Goal: Task Accomplishment & Management: Use online tool/utility

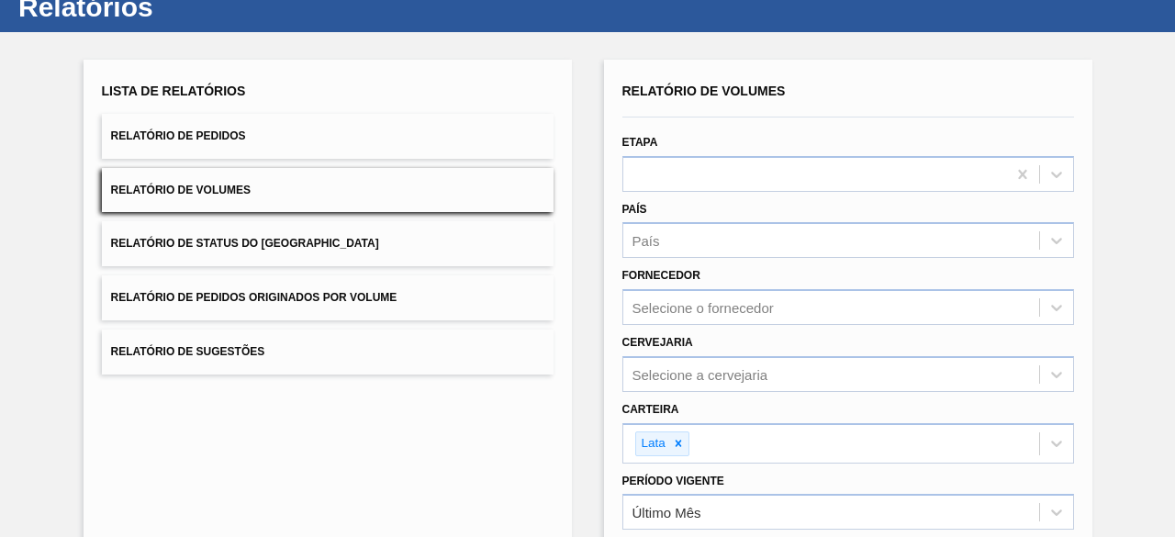
scroll to position [39, 0]
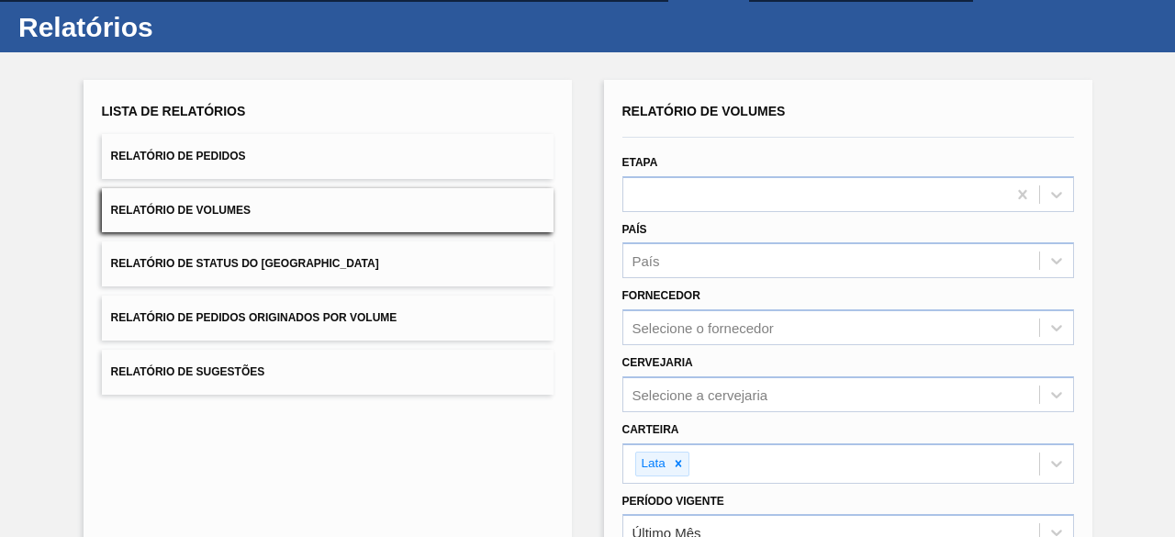
click at [323, 161] on button "Relatório de Pedidos" at bounding box center [328, 156] width 452 height 45
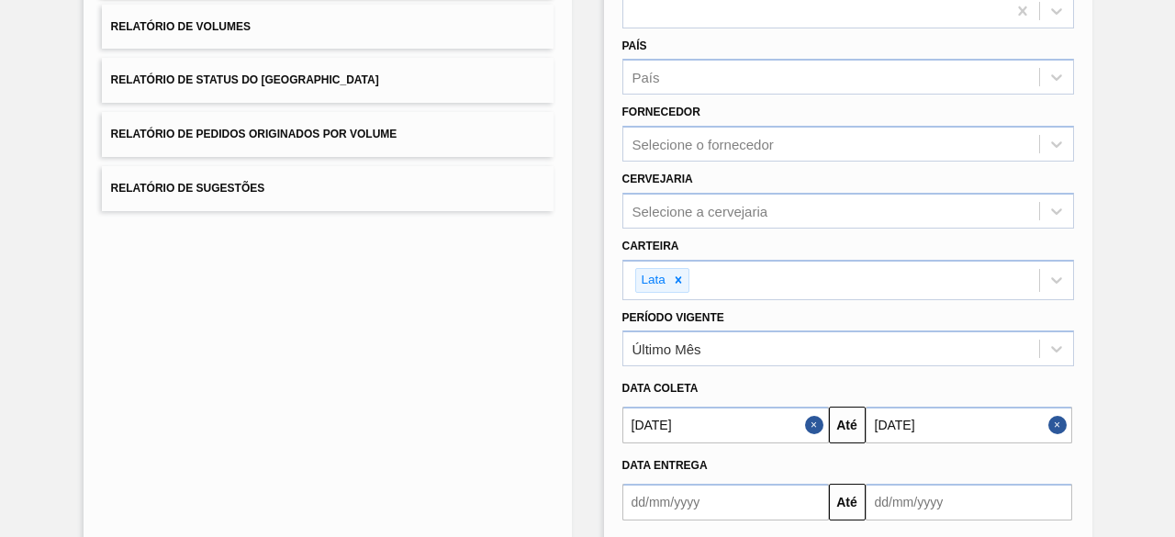
scroll to position [315, 0]
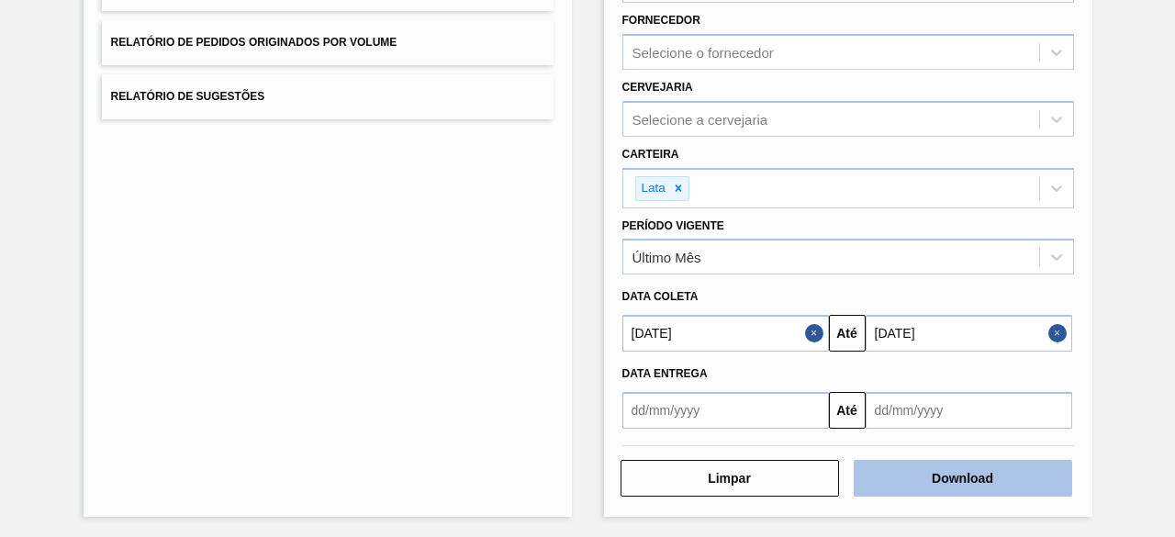
click at [992, 480] on button "Download" at bounding box center [963, 478] width 218 height 37
click at [898, 493] on button "Download" at bounding box center [963, 478] width 218 height 37
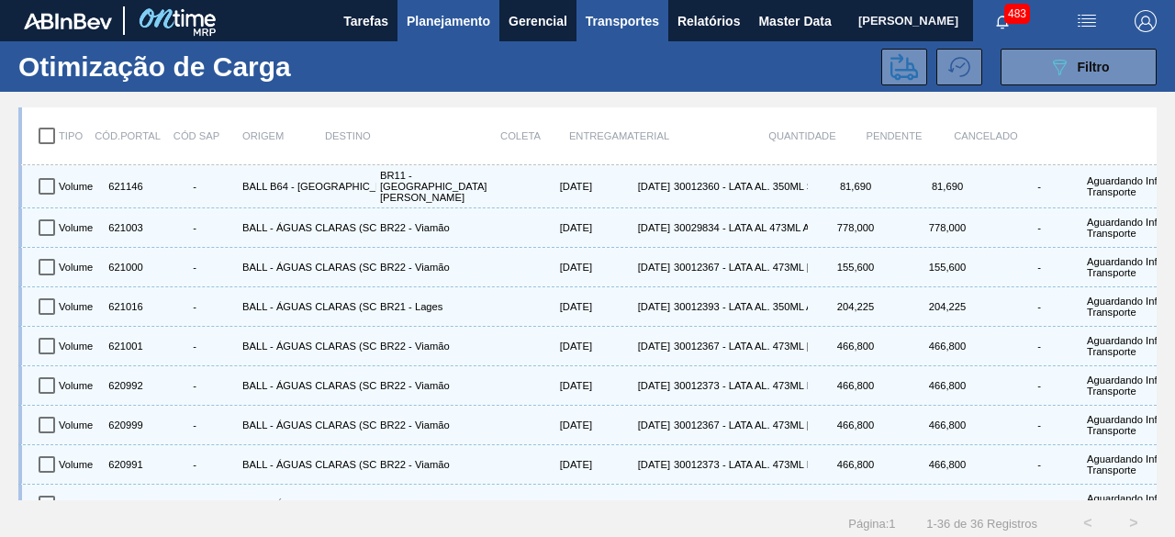
click at [464, 27] on span "Planejamento" at bounding box center [449, 21] width 84 height 22
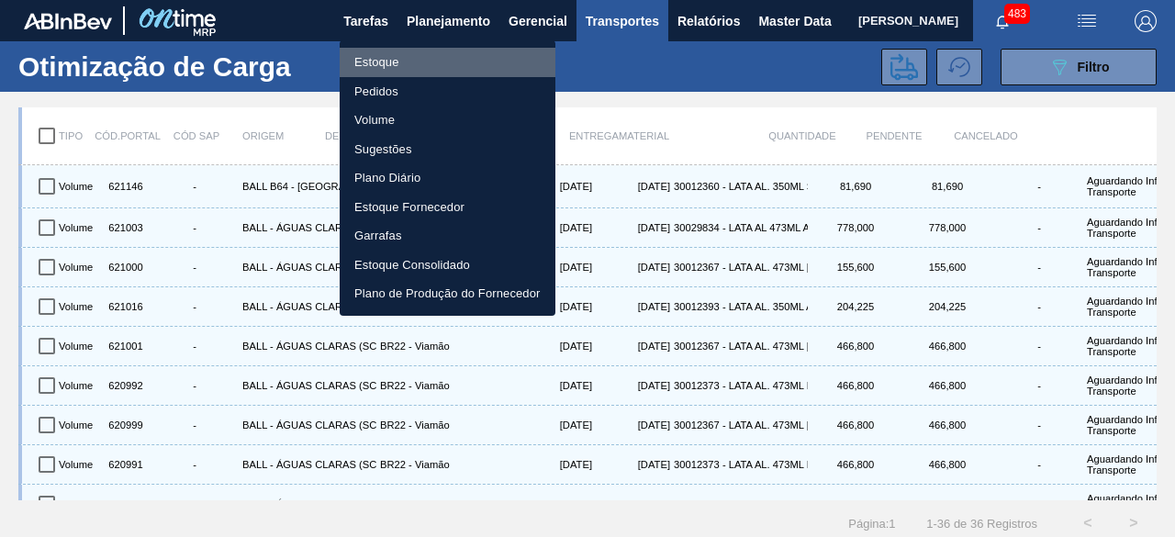
click at [415, 57] on li "Estoque" at bounding box center [448, 62] width 216 height 29
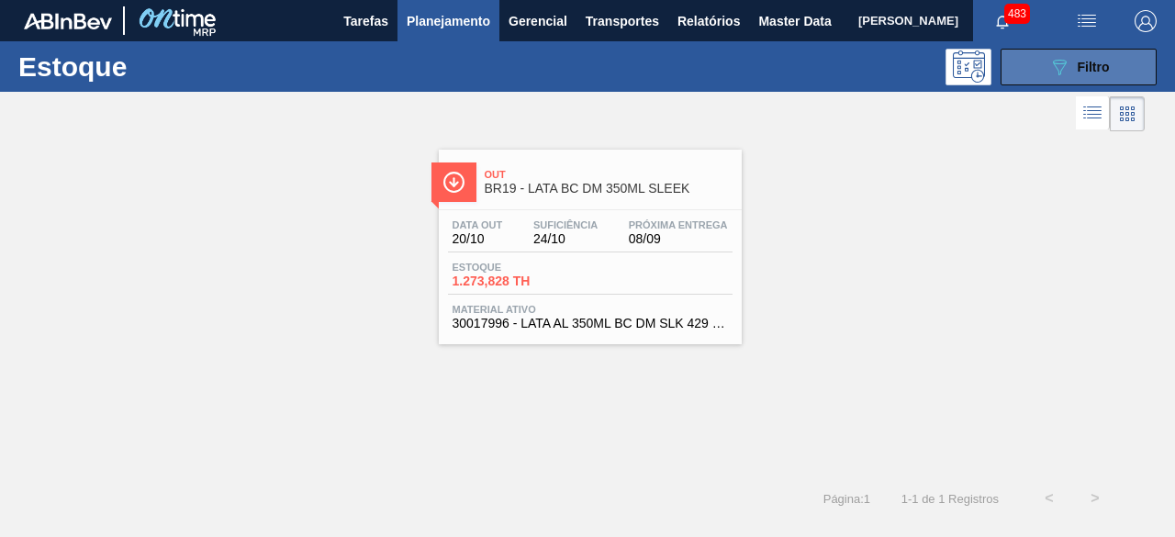
click at [1012, 58] on button "089F7B8B-B2A5-4AFE-B5C0-19BA573D28AC Filtro" at bounding box center [1079, 67] width 156 height 37
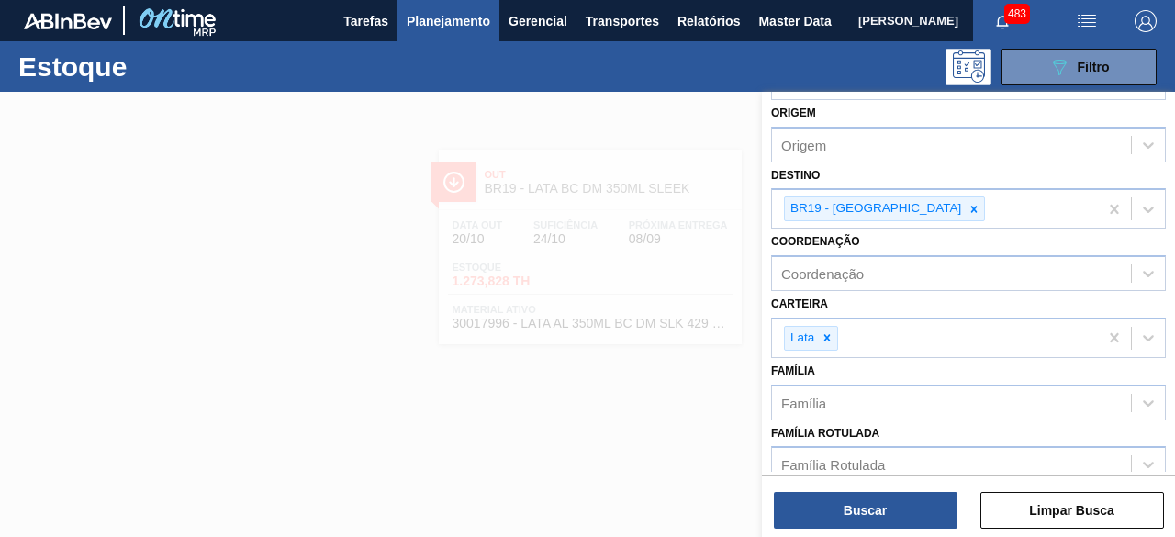
scroll to position [92, 0]
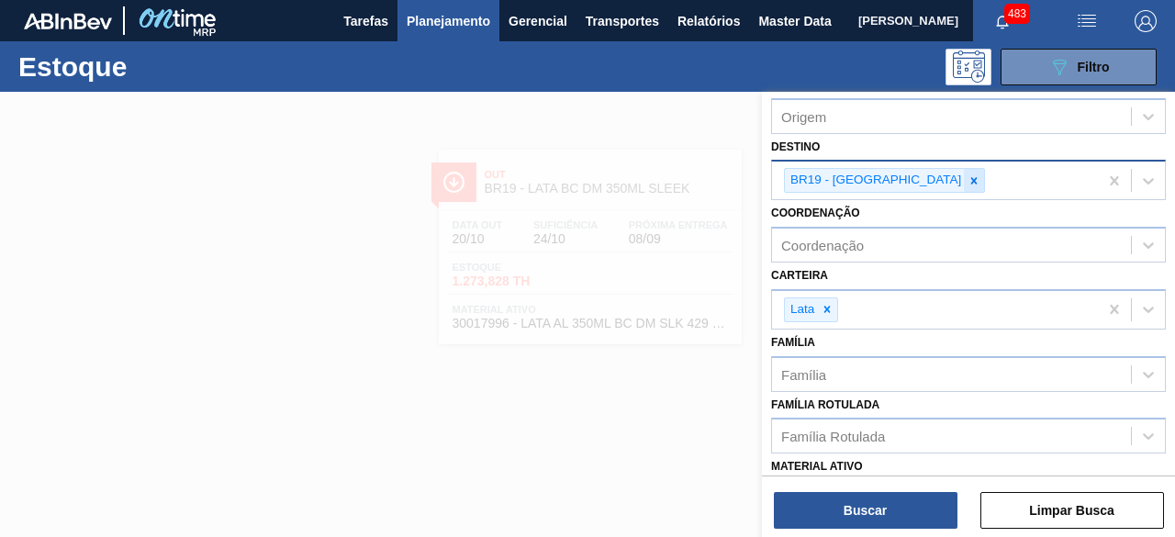
click at [967, 182] on icon at bounding box center [973, 180] width 13 height 13
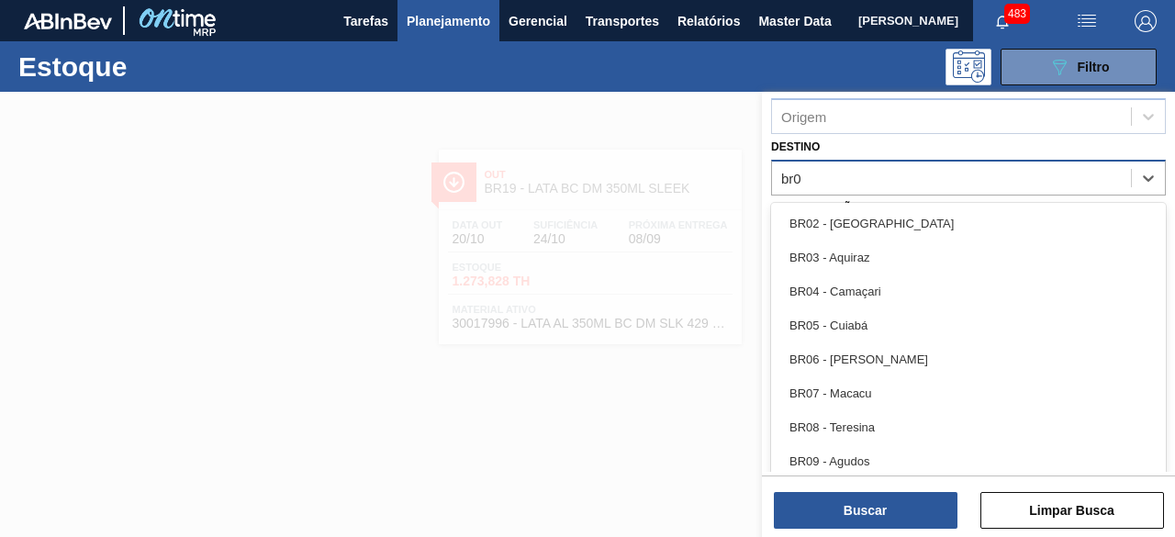
type input "br08"
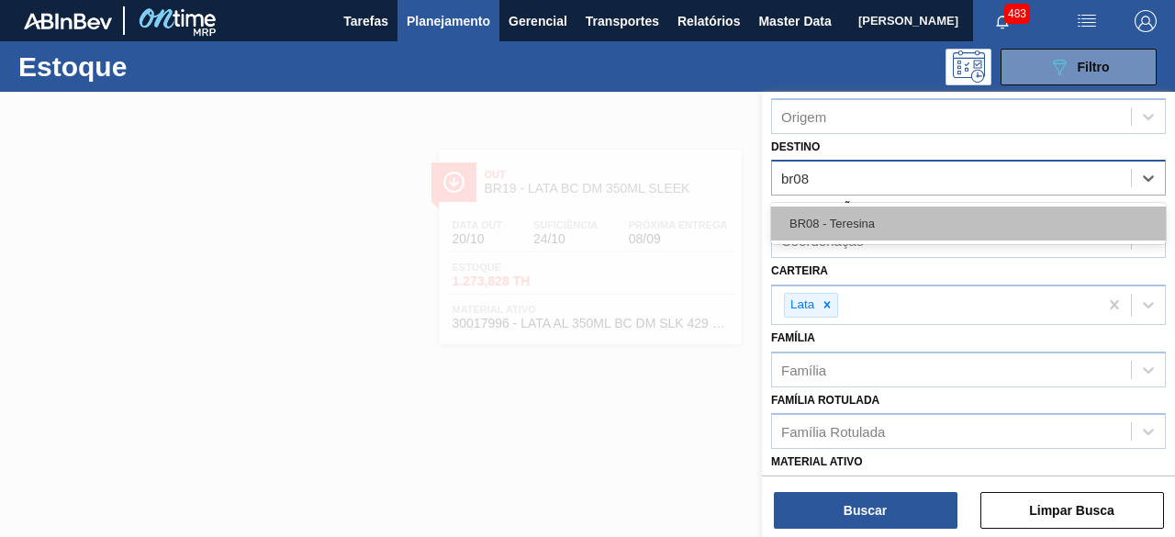
click at [894, 225] on div "BR08 - Teresina" at bounding box center [968, 224] width 395 height 34
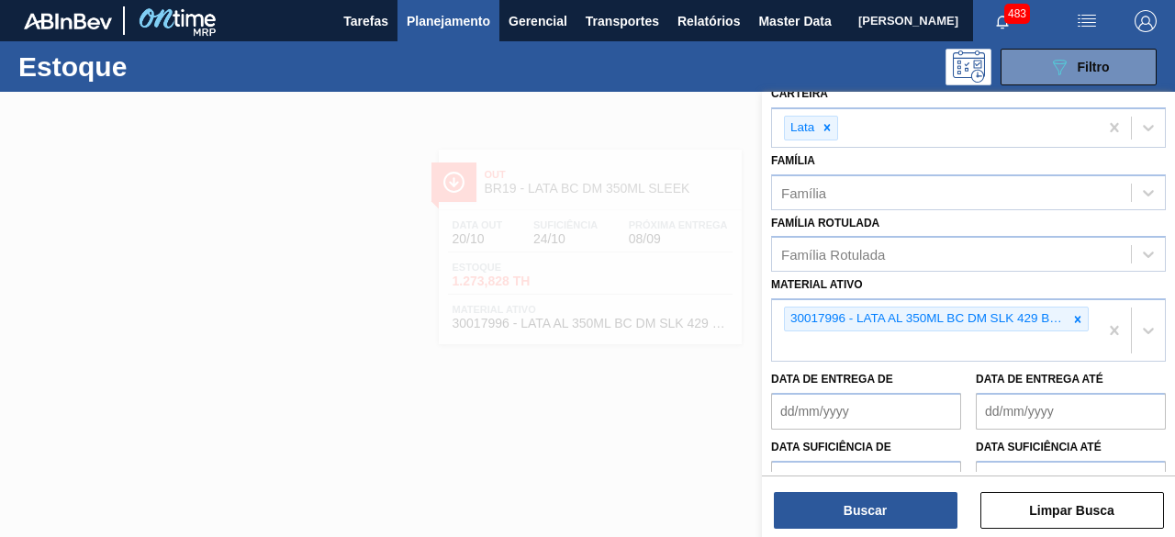
scroll to position [275, 0]
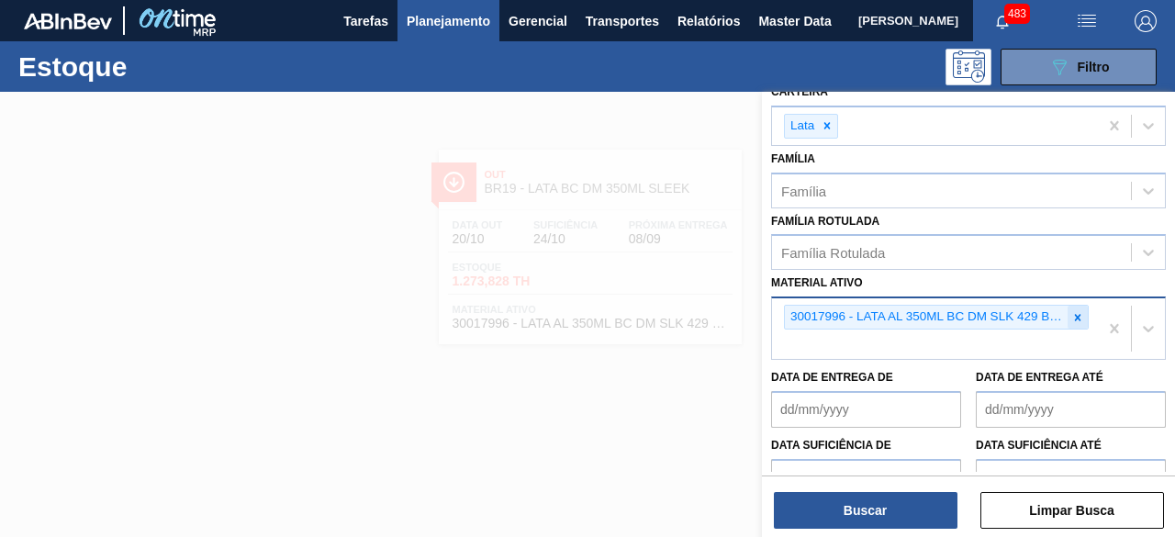
click at [1079, 316] on icon at bounding box center [1077, 317] width 13 height 13
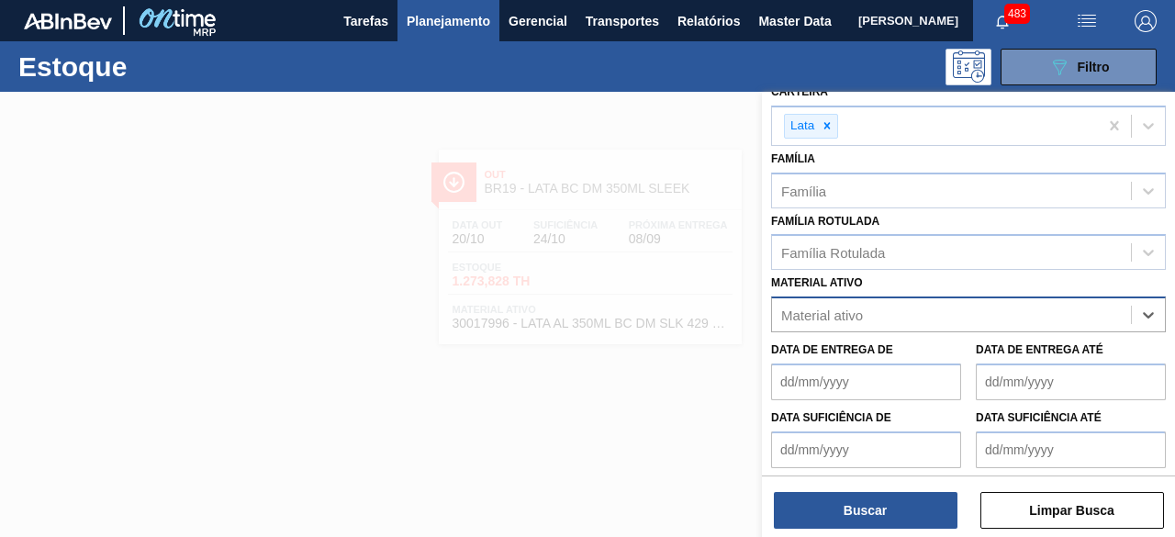
paste ativo "30002213"
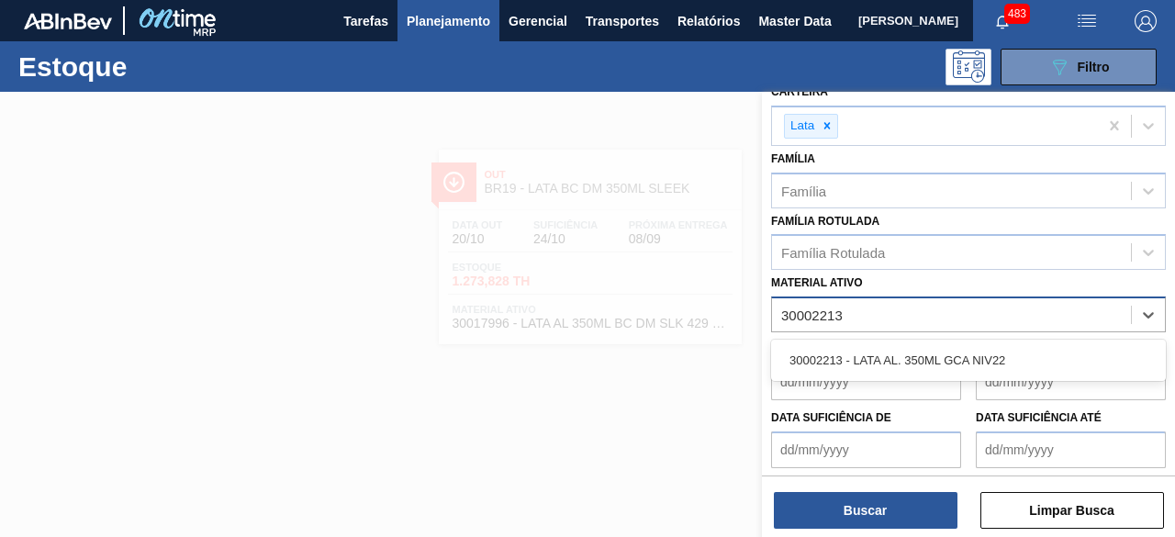
type ativo "30002213"
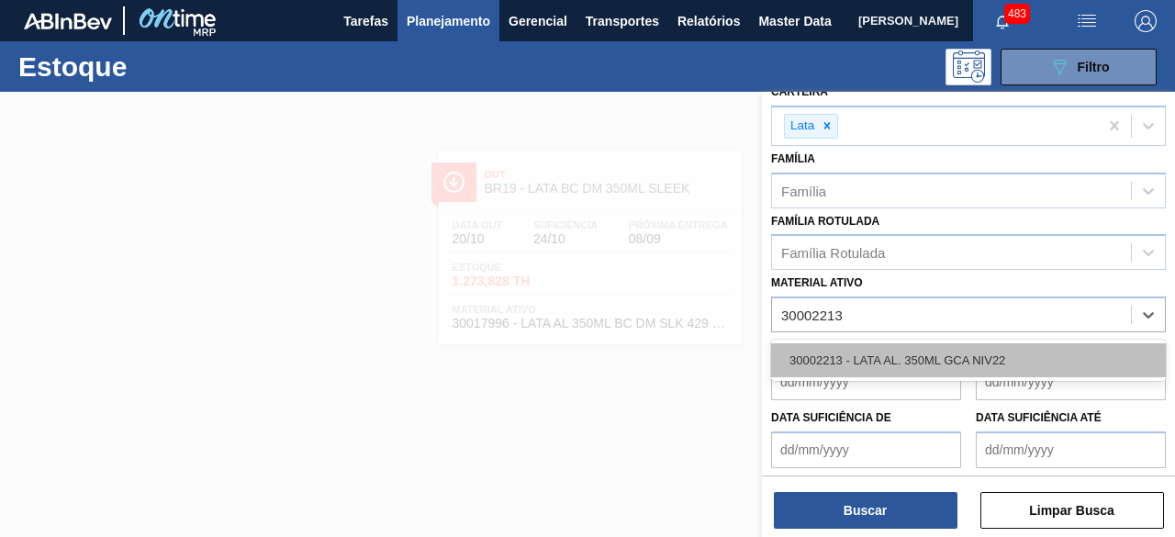
click at [956, 353] on div "30002213 - LATA AL. 350ML GCA NIV22" at bounding box center [968, 360] width 395 height 34
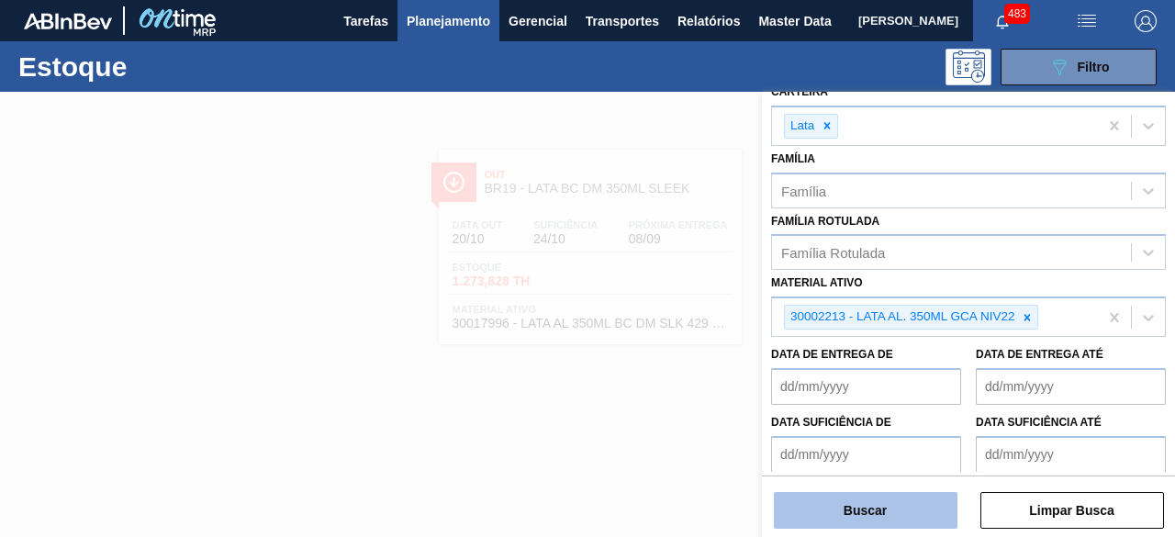
click at [914, 526] on button "Buscar" at bounding box center [866, 510] width 184 height 37
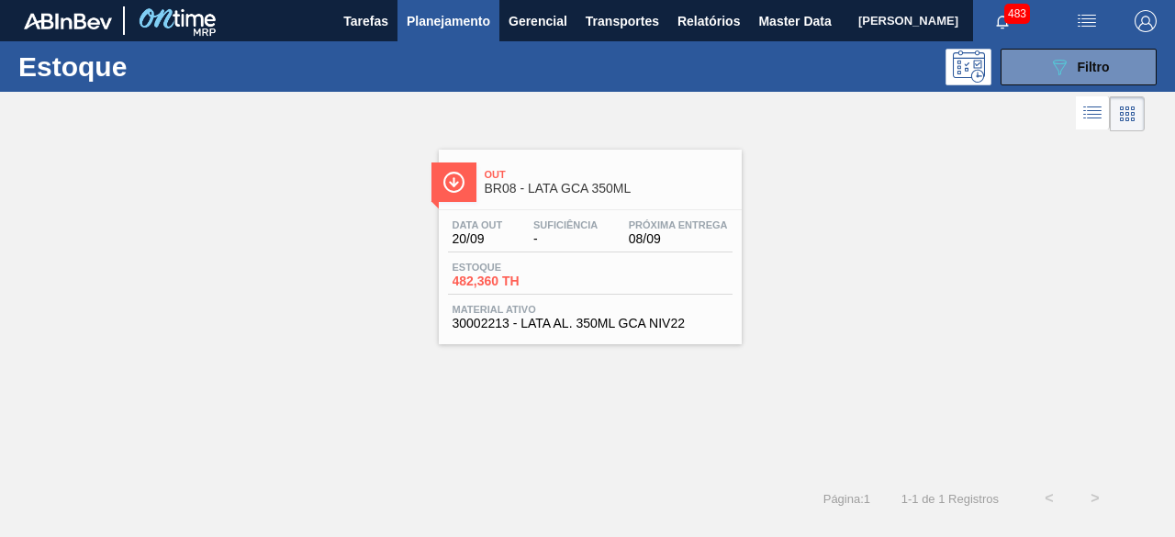
click at [620, 175] on span "Out" at bounding box center [609, 174] width 248 height 11
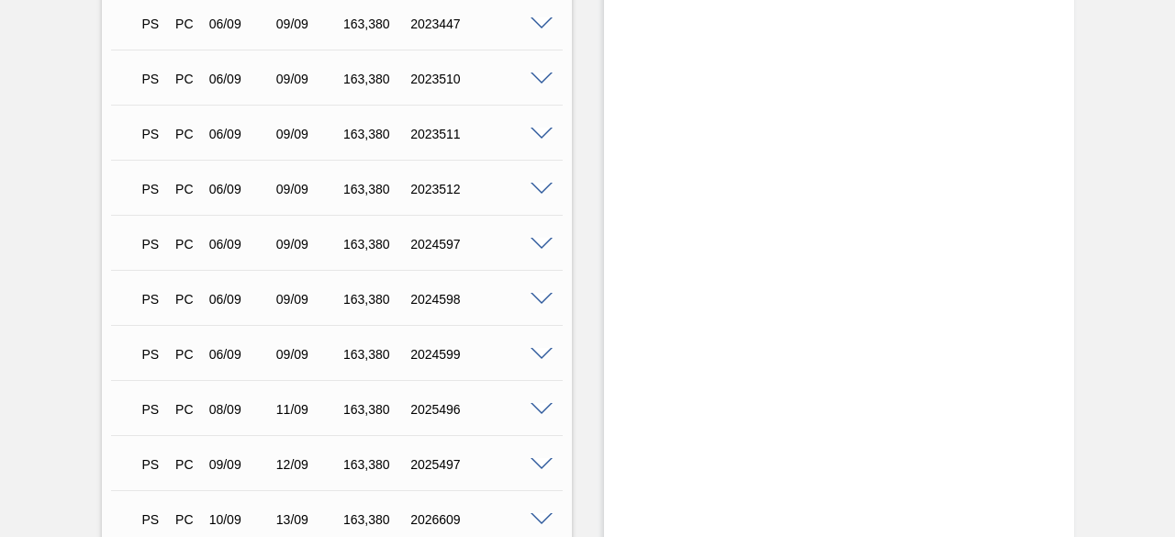
scroll to position [1356, 0]
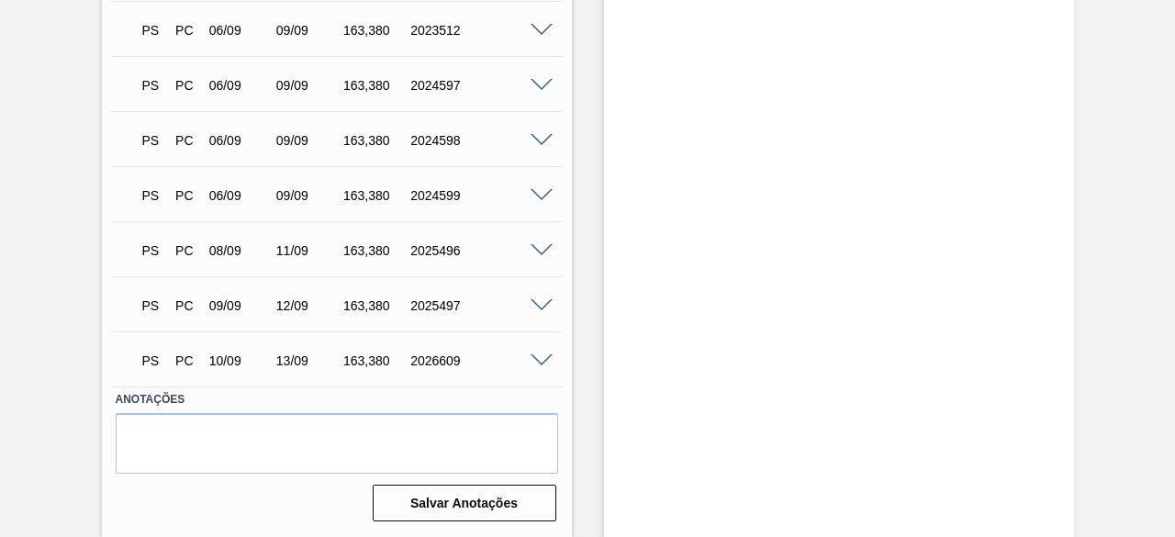
click at [534, 359] on span at bounding box center [542, 361] width 22 height 14
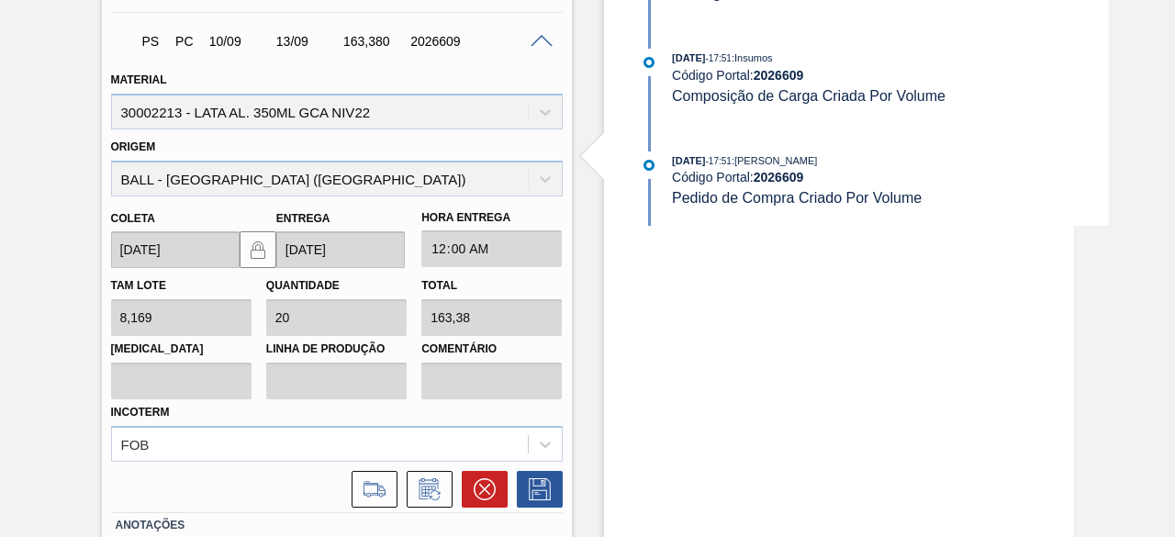
scroll to position [1723, 0]
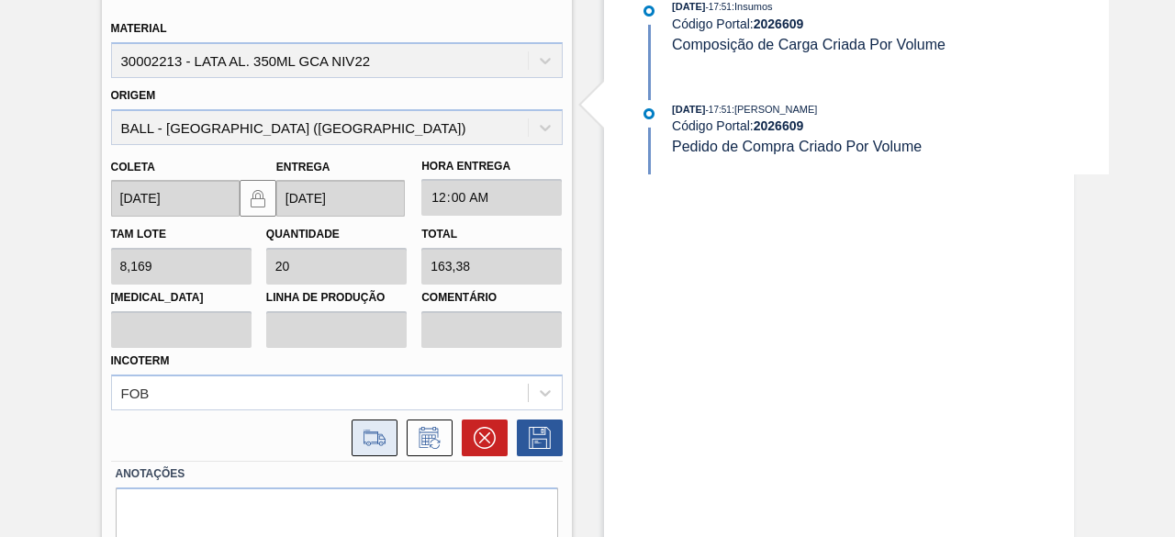
click at [363, 443] on icon at bounding box center [374, 437] width 22 height 14
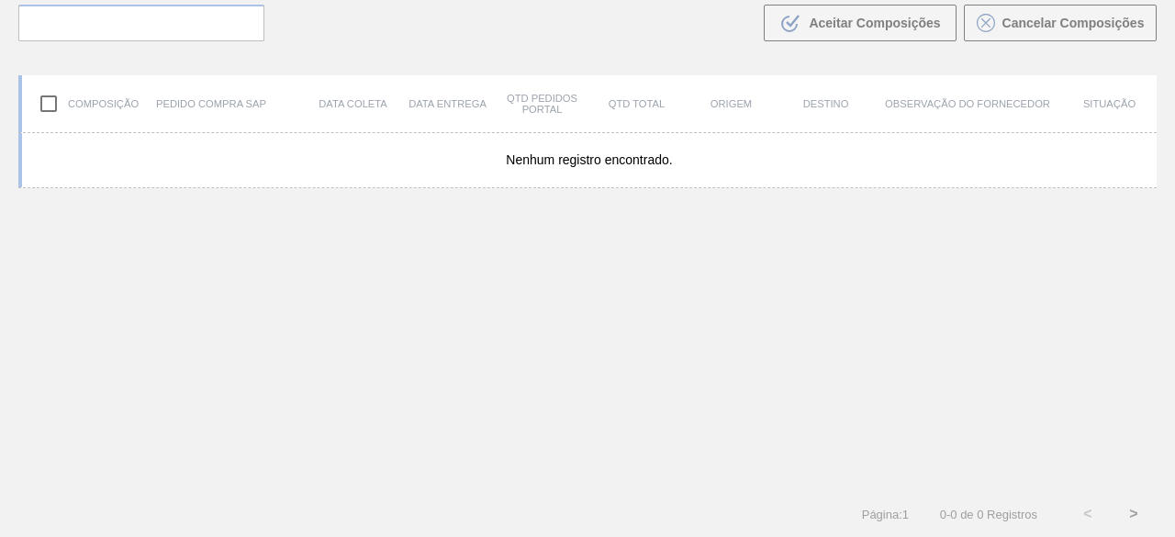
scroll to position [131, 0]
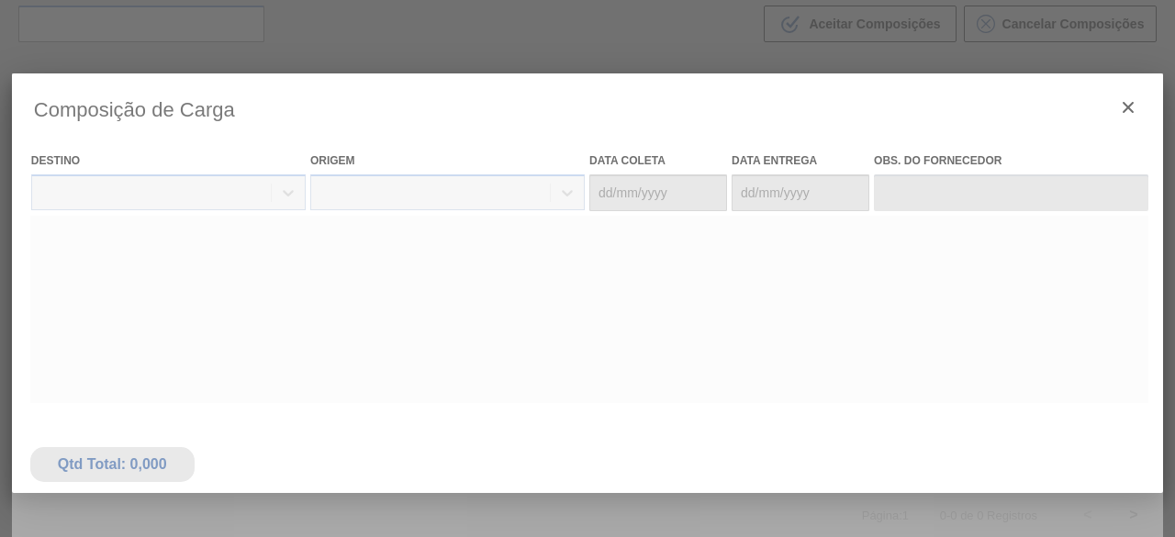
type coleta "[DATE]"
type entrega "[DATE]"
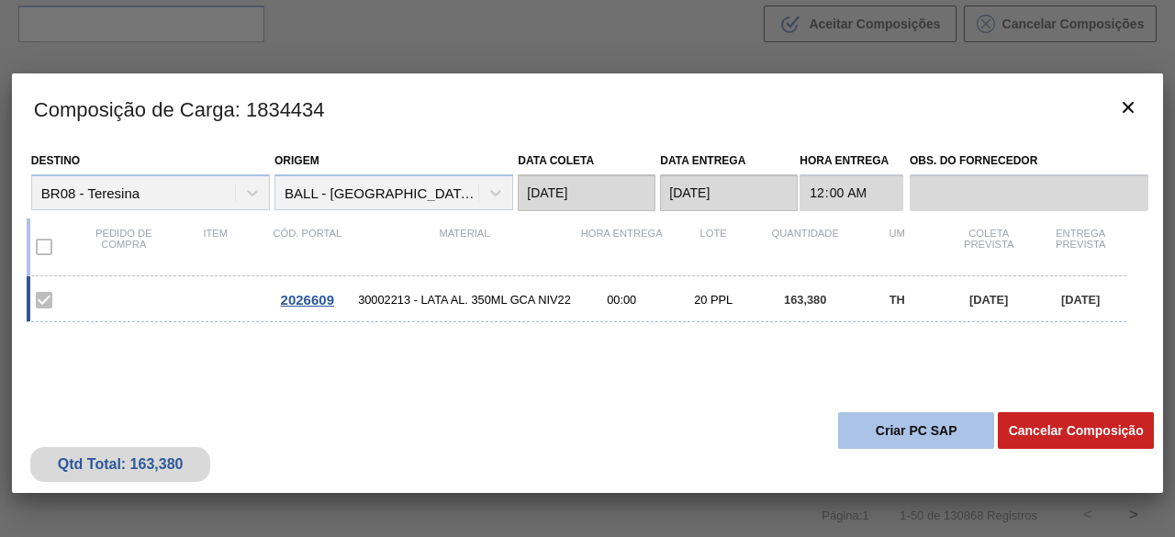
click at [889, 426] on button "Criar PC SAP" at bounding box center [916, 430] width 156 height 37
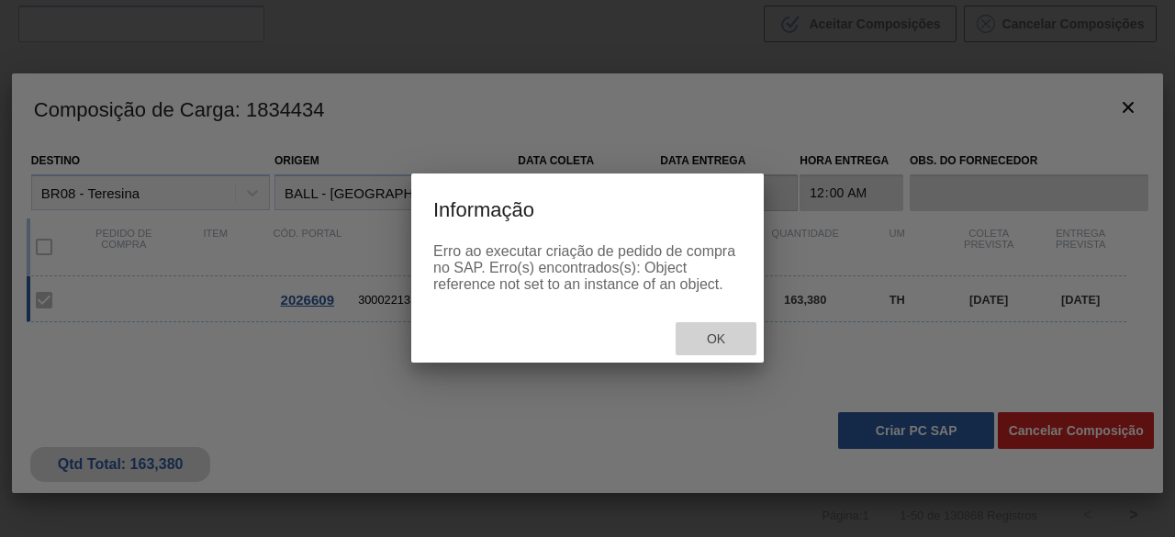
click at [732, 340] on span "Ok" at bounding box center [716, 338] width 48 height 15
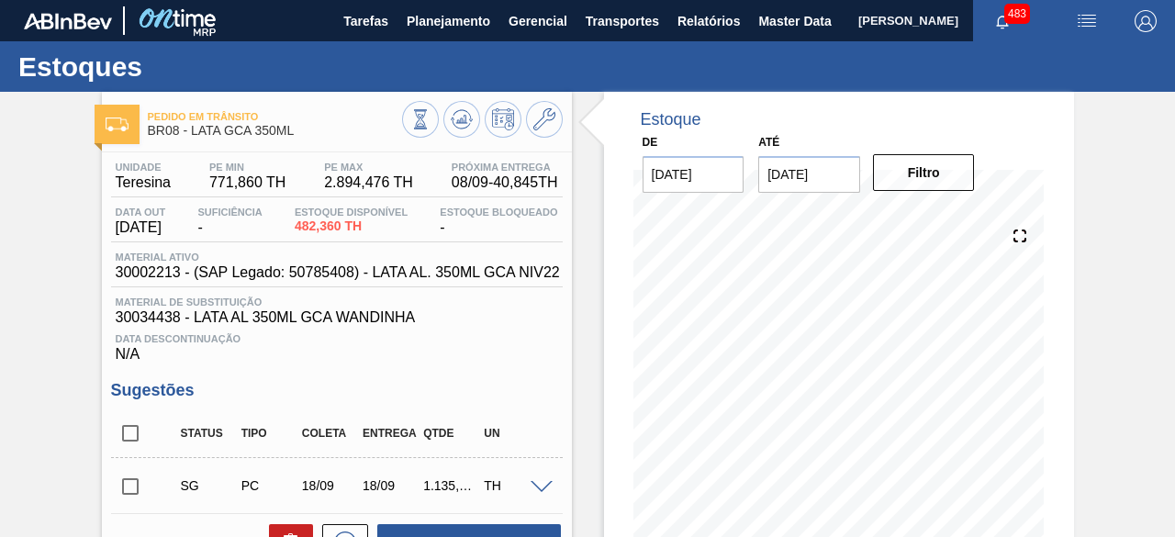
scroll to position [92, 0]
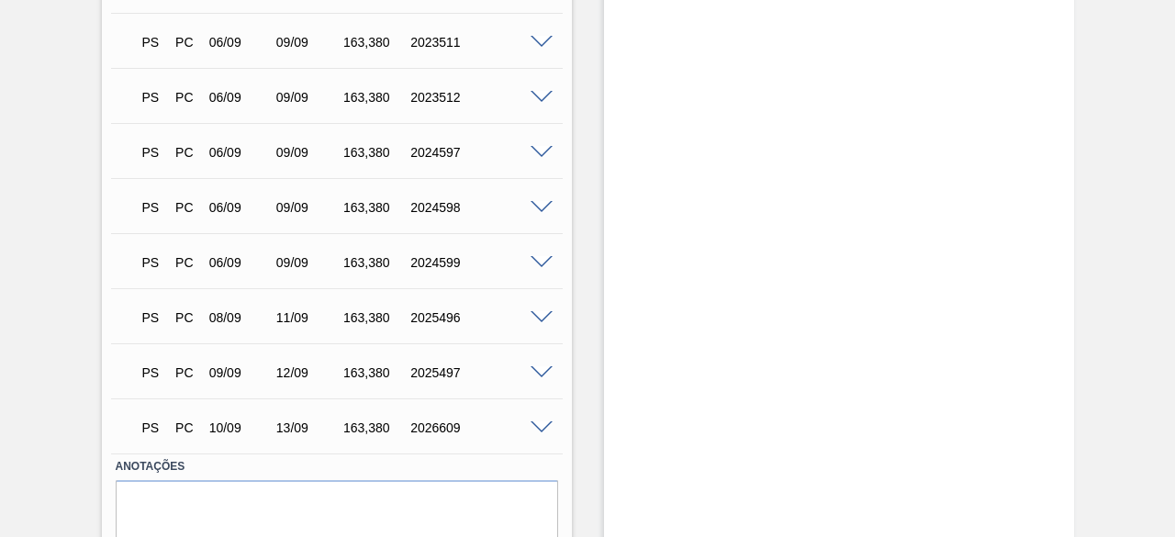
scroll to position [1356, 0]
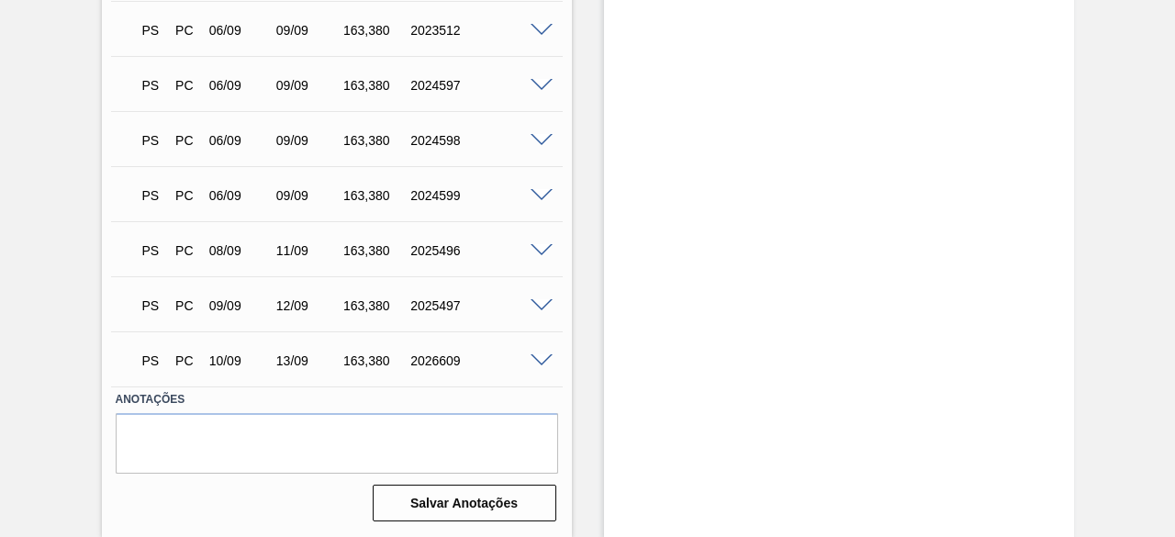
click at [537, 359] on span at bounding box center [542, 361] width 22 height 14
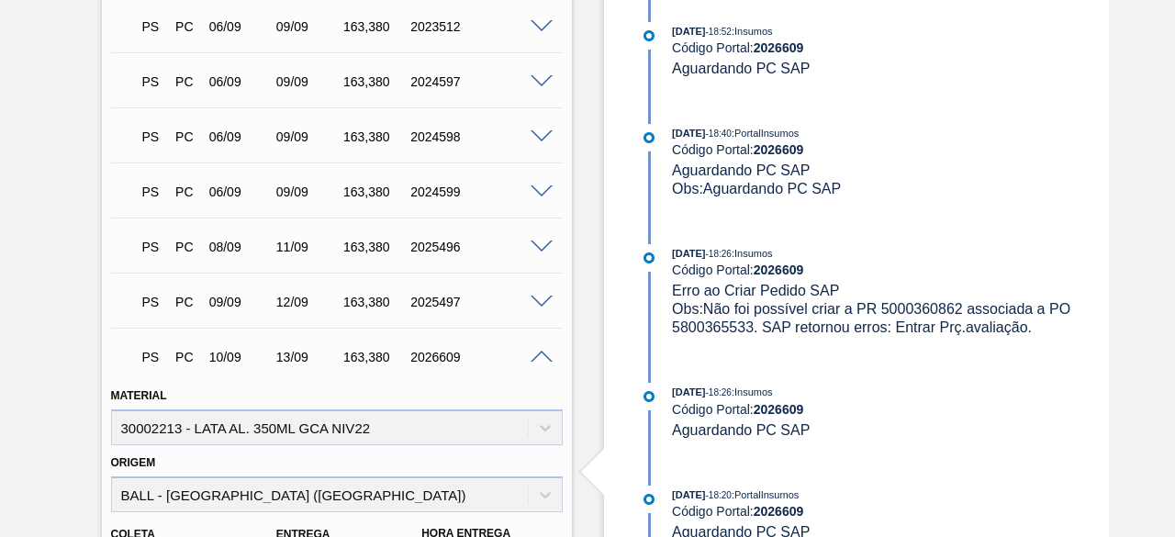
scroll to position [1799, 0]
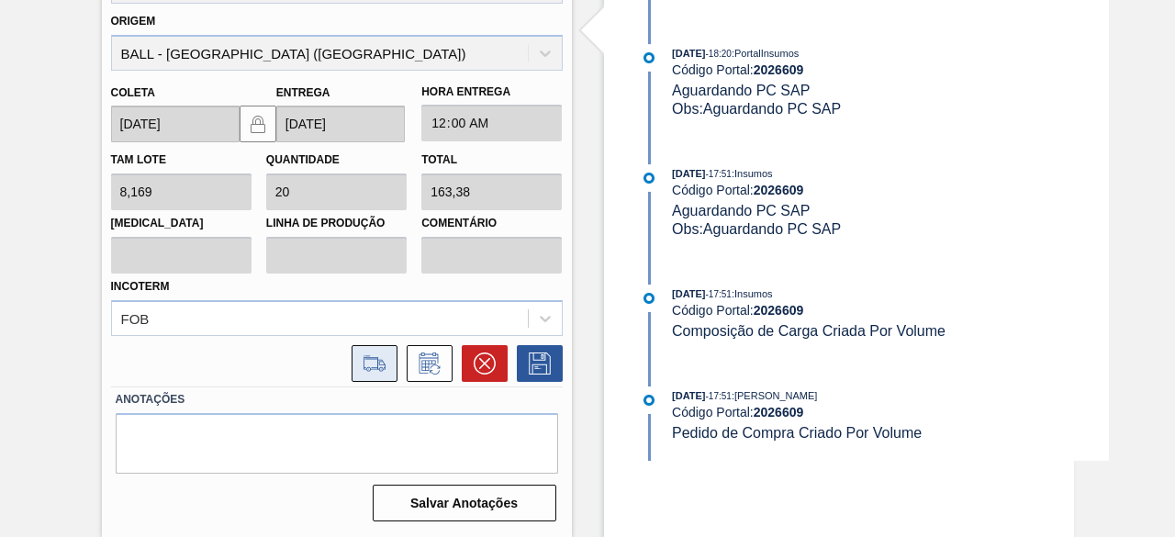
click at [378, 357] on icon at bounding box center [374, 363] width 29 height 22
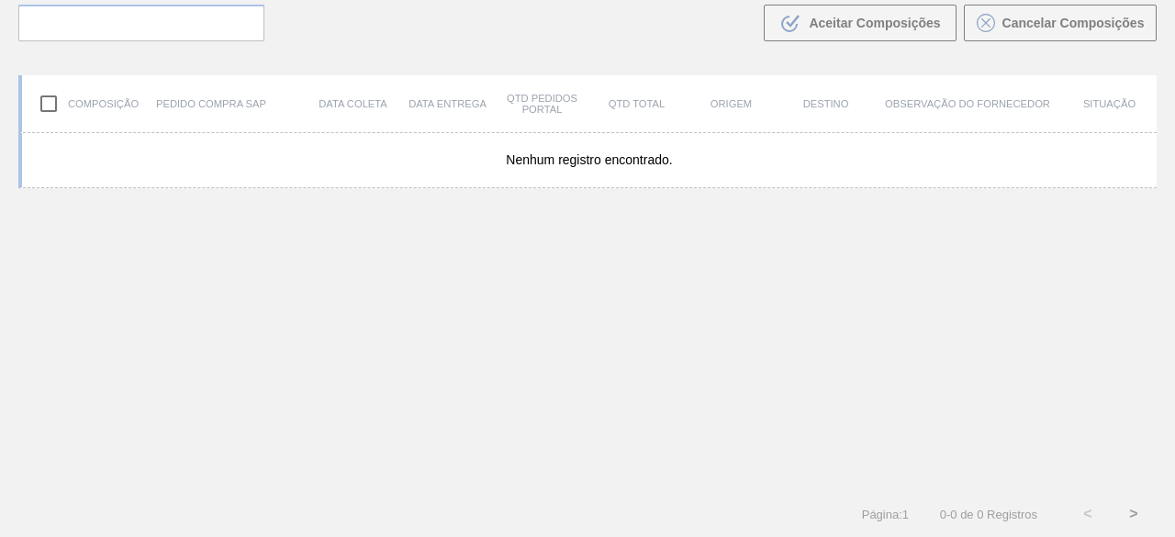
scroll to position [131, 0]
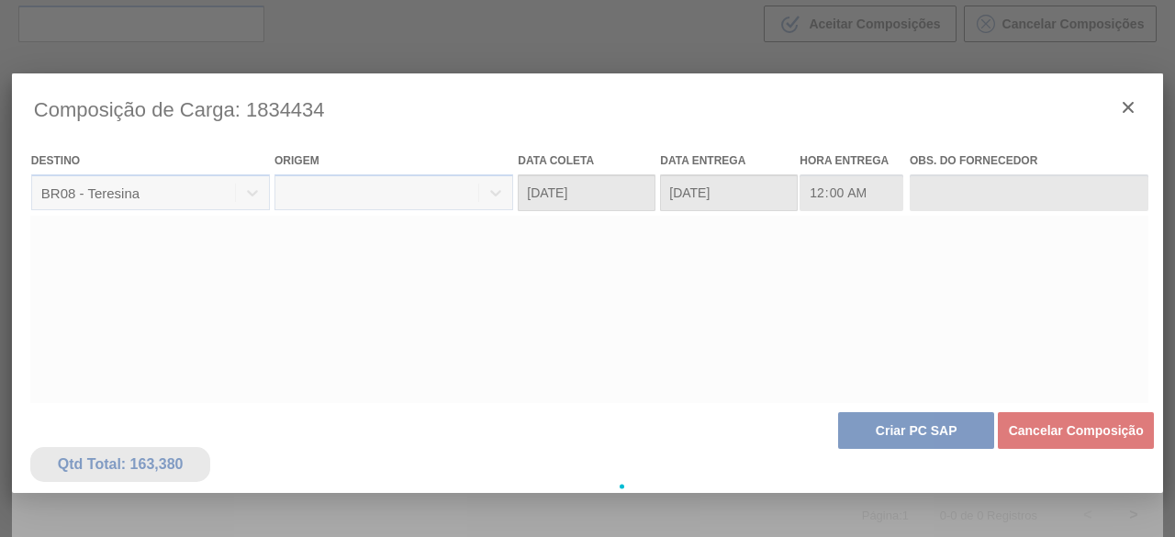
type coleta "[DATE]"
type entrega "[DATE]"
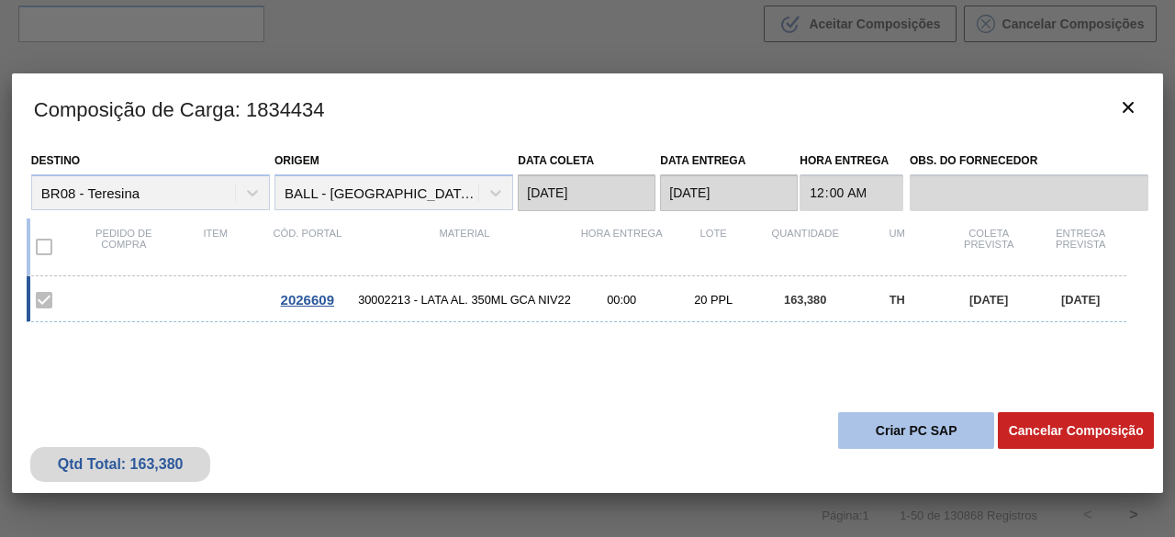
click at [927, 419] on button "Criar PC SAP" at bounding box center [916, 430] width 156 height 37
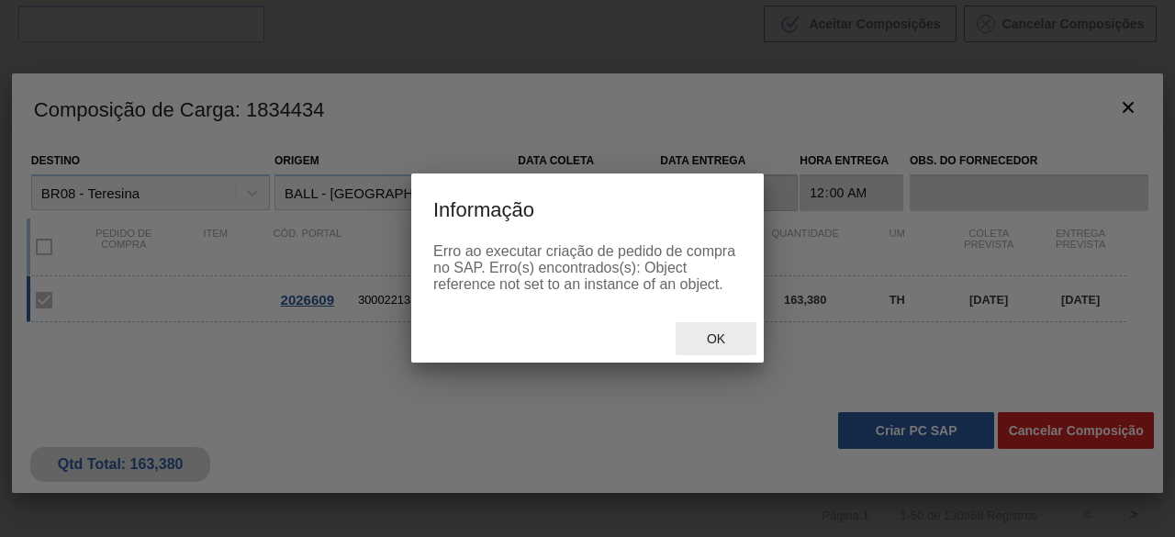
click at [722, 344] on span "Ok" at bounding box center [716, 338] width 48 height 15
